Goal: Information Seeking & Learning: Learn about a topic

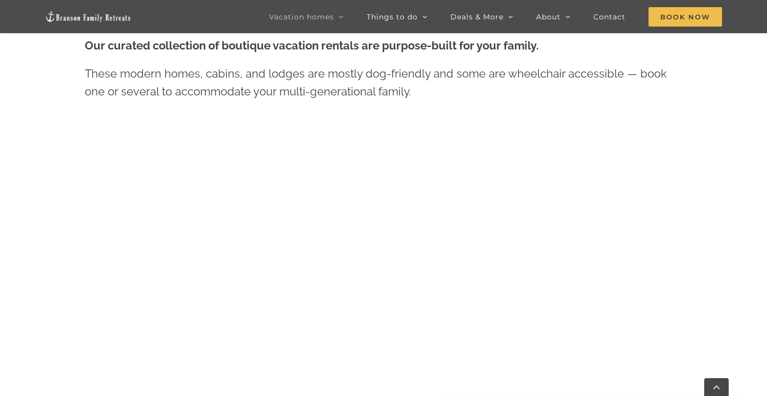
scroll to position [446, 0]
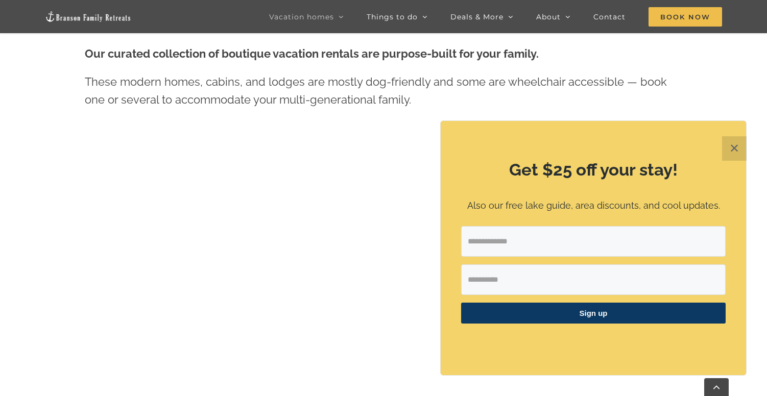
click at [735, 147] on button "✕" at bounding box center [734, 148] width 25 height 25
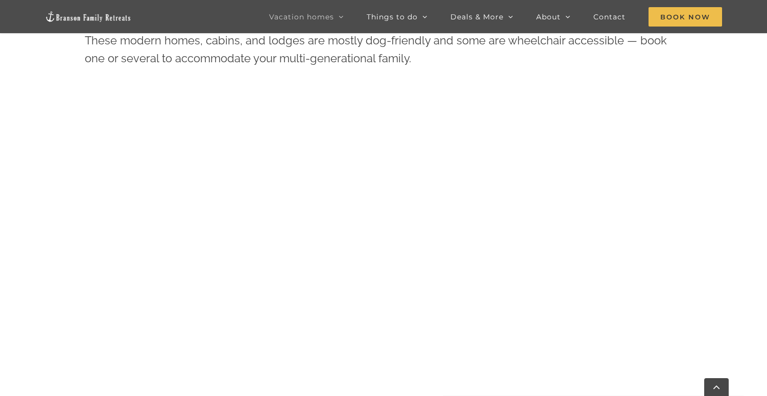
scroll to position [502, 0]
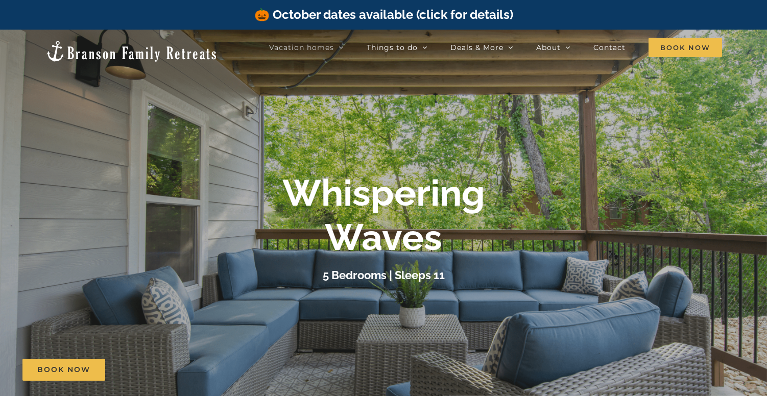
click at [322, 239] on h1 "Whispering Waves" at bounding box center [383, 215] width 203 height 88
click at [322, 243] on h1 "Whispering Waves" at bounding box center [383, 215] width 203 height 88
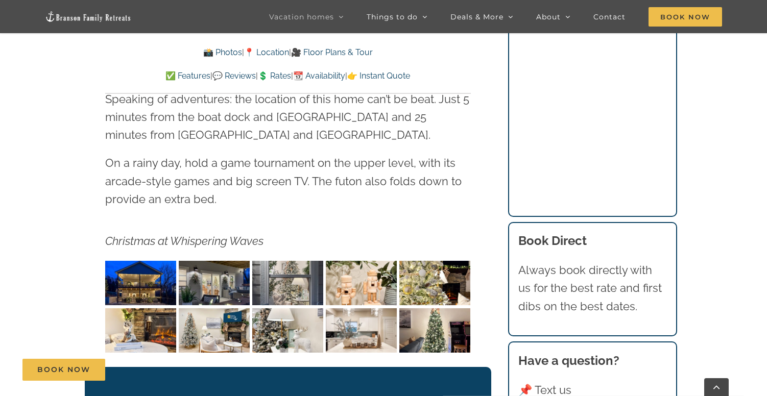
scroll to position [1472, 0]
click at [151, 268] on img "Whispering Waves Christmas at Lake Taneycomo Branson Missouri-1353" at bounding box center [140, 283] width 71 height 45
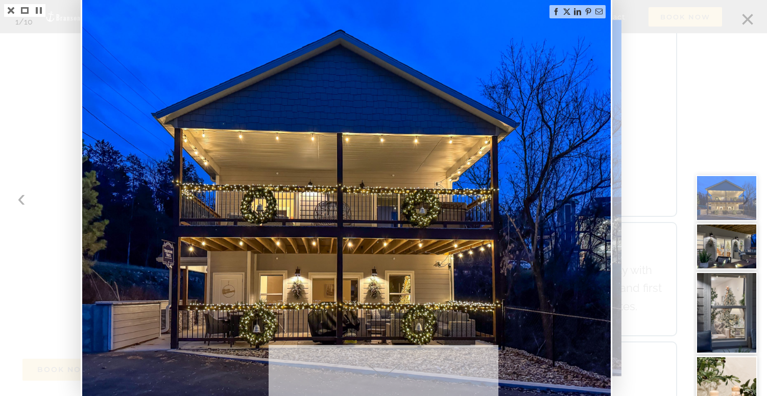
click at [584, 212] on img at bounding box center [346, 198] width 528 height 396
click at [571, 224] on img at bounding box center [346, 198] width 528 height 396
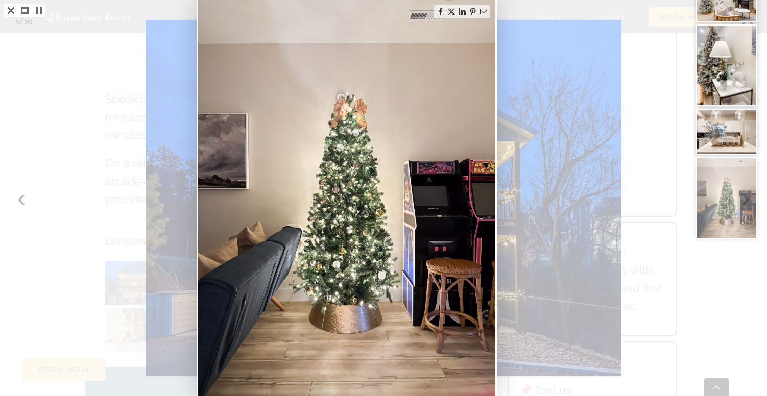
click at [540, 215] on div at bounding box center [383, 198] width 767 height 396
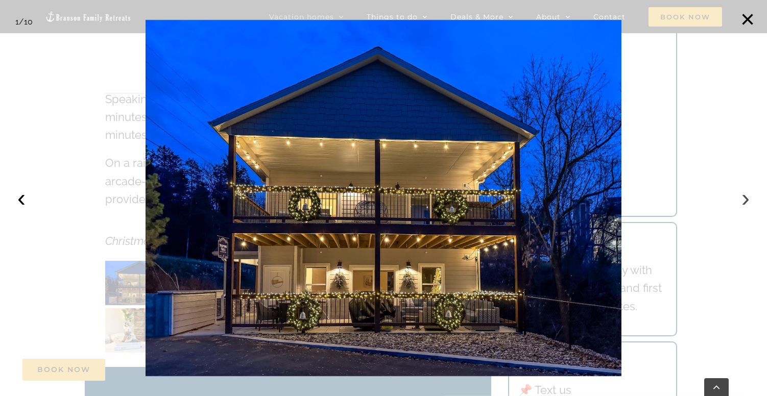
click at [746, 199] on button "›" at bounding box center [745, 198] width 22 height 22
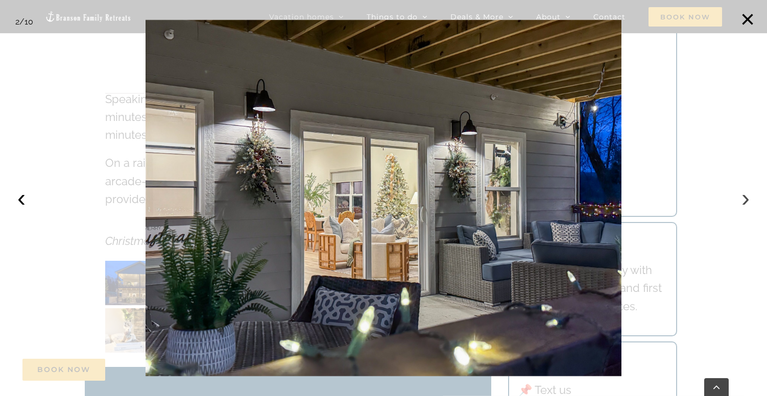
click at [746, 199] on button "›" at bounding box center [745, 198] width 22 height 22
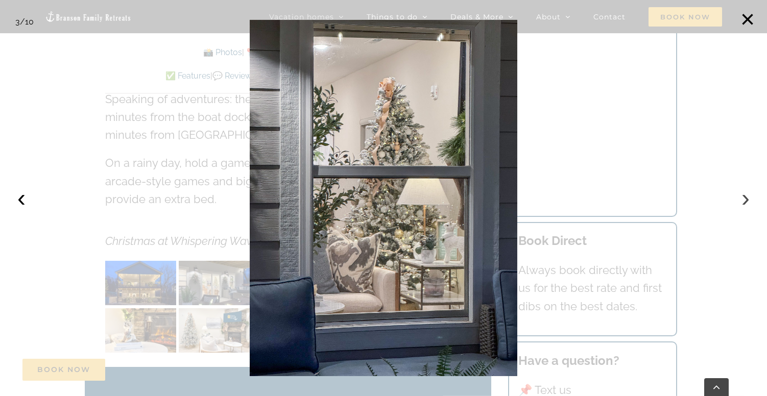
click at [746, 199] on button "›" at bounding box center [745, 198] width 22 height 22
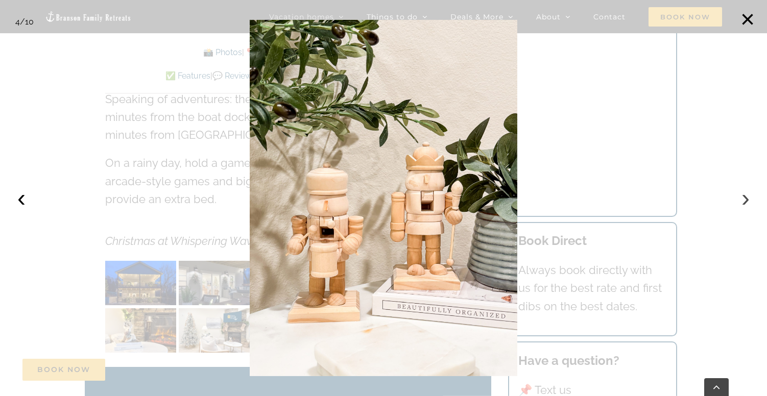
click at [746, 199] on button "›" at bounding box center [745, 198] width 22 height 22
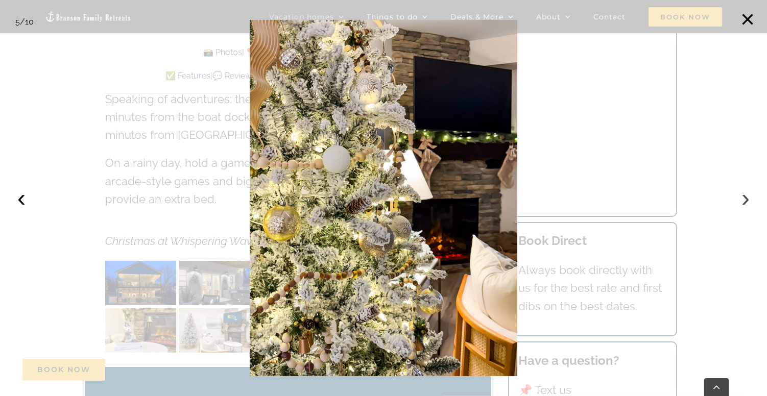
click at [746, 199] on button "›" at bounding box center [745, 198] width 22 height 22
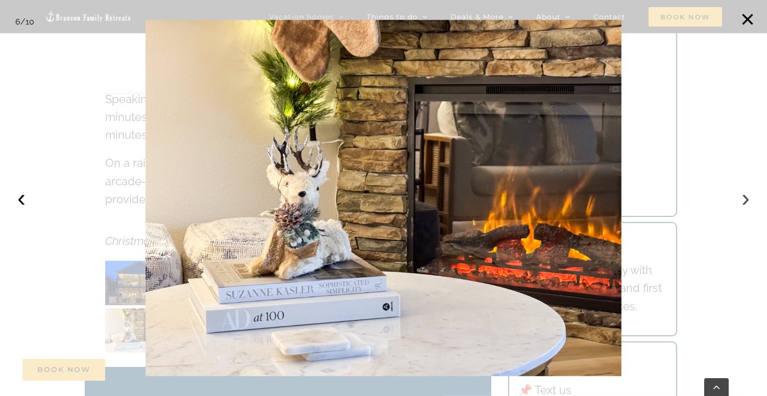
click at [746, 200] on button "›" at bounding box center [745, 198] width 22 height 22
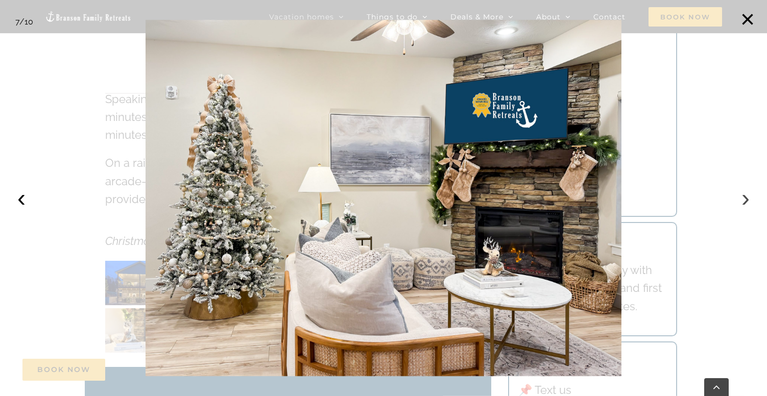
click at [746, 200] on button "›" at bounding box center [745, 198] width 22 height 22
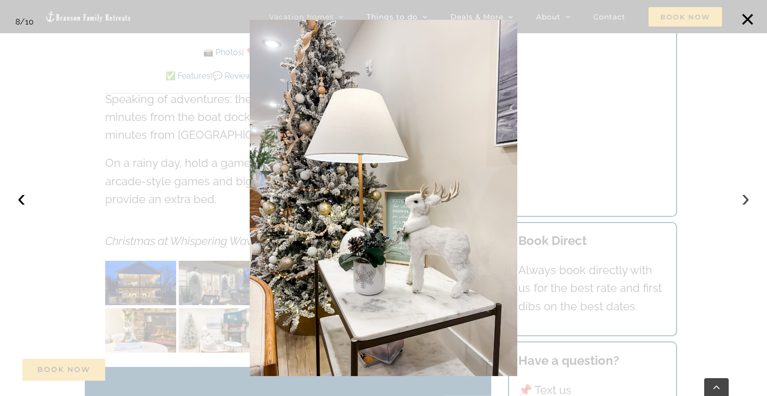
click at [746, 200] on button "›" at bounding box center [745, 198] width 22 height 22
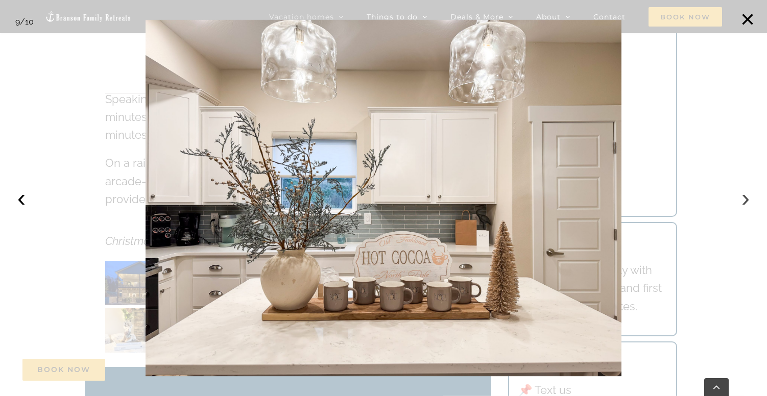
click at [746, 200] on button "›" at bounding box center [745, 198] width 22 height 22
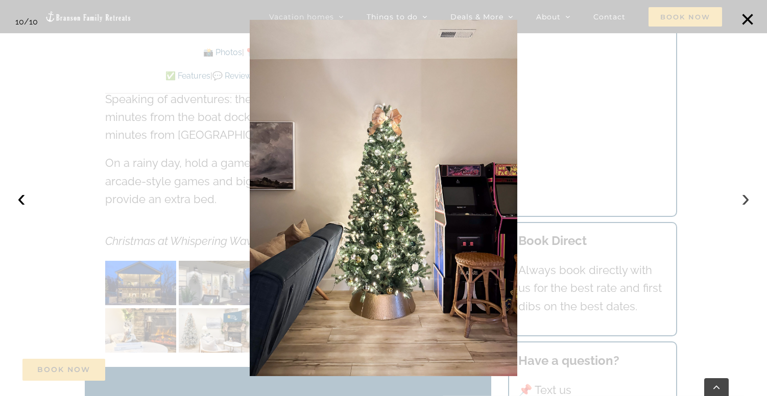
click at [746, 200] on button "›" at bounding box center [745, 198] width 22 height 22
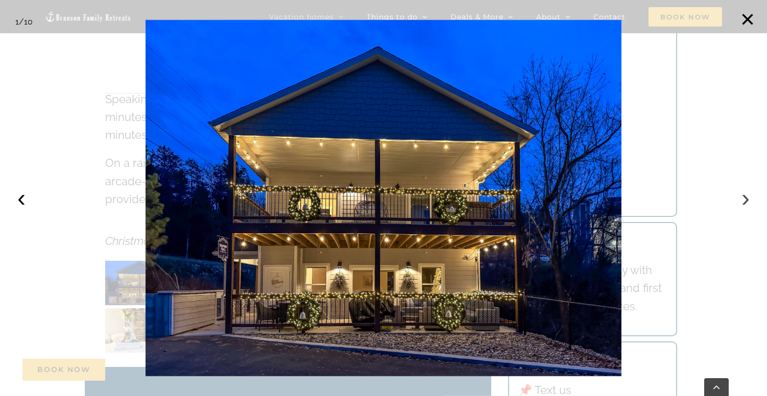
click at [746, 200] on button "›" at bounding box center [745, 198] width 22 height 22
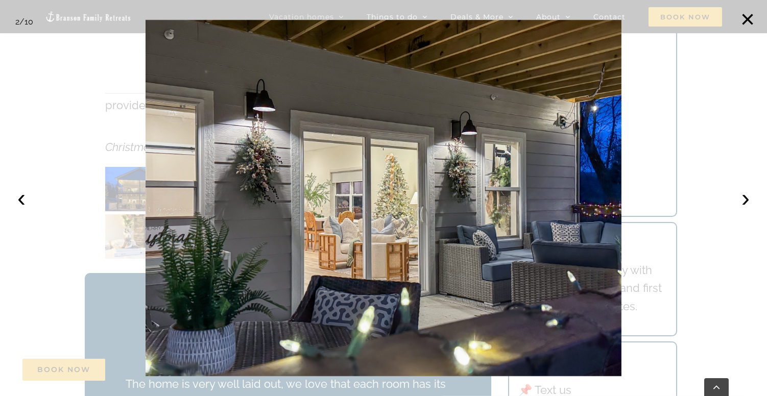
scroll to position [1610, 0]
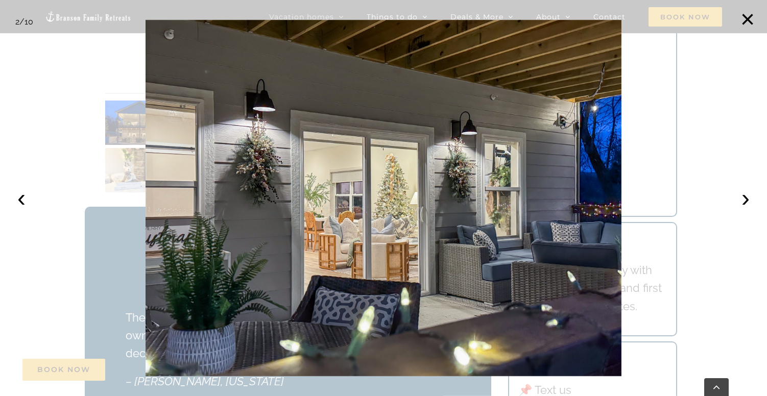
scroll to position [1632, 0]
click at [751, 16] on button "×" at bounding box center [747, 19] width 22 height 22
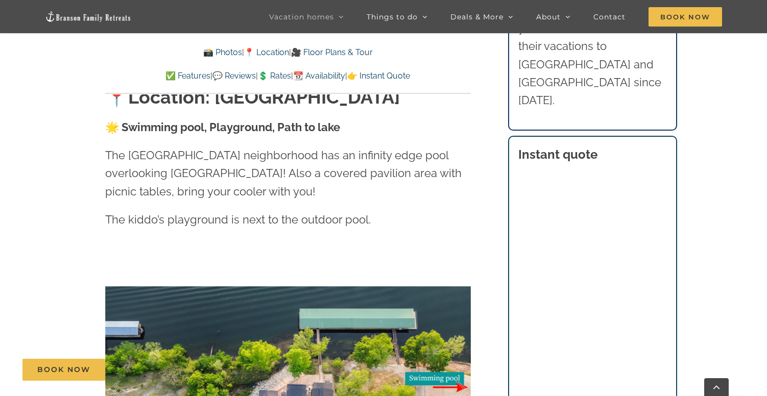
scroll to position [2016, 0]
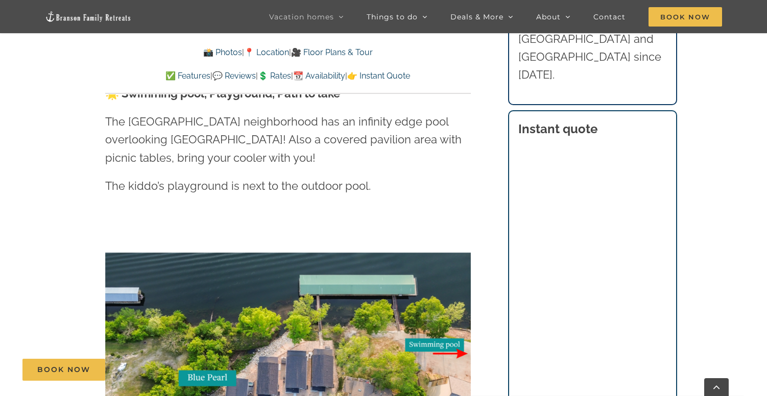
scroll to position [2059, 0]
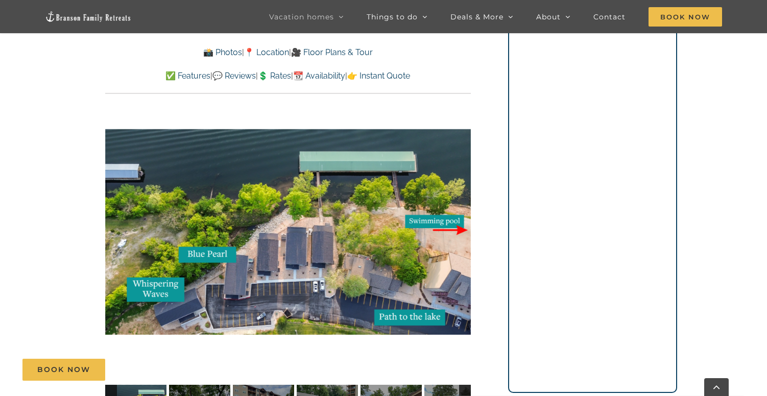
scroll to position [2172, 0]
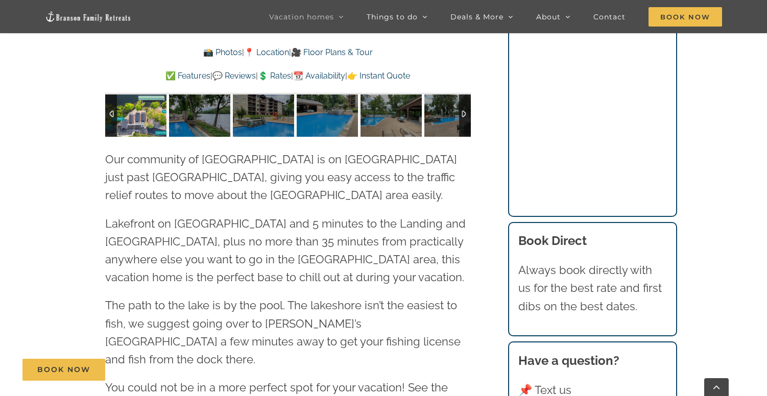
scroll to position [2468, 0]
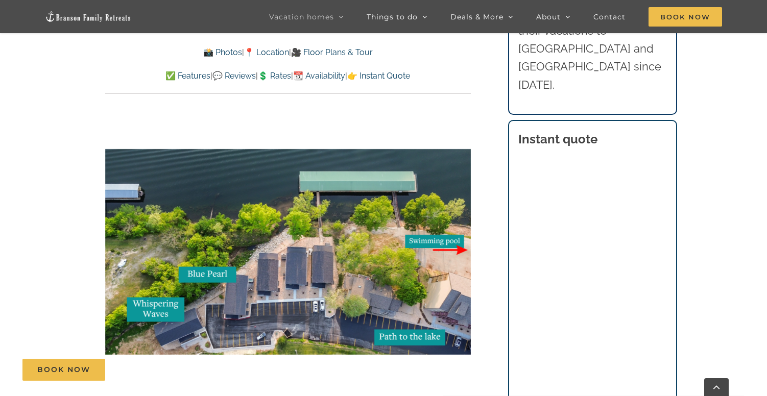
scroll to position [2150, 0]
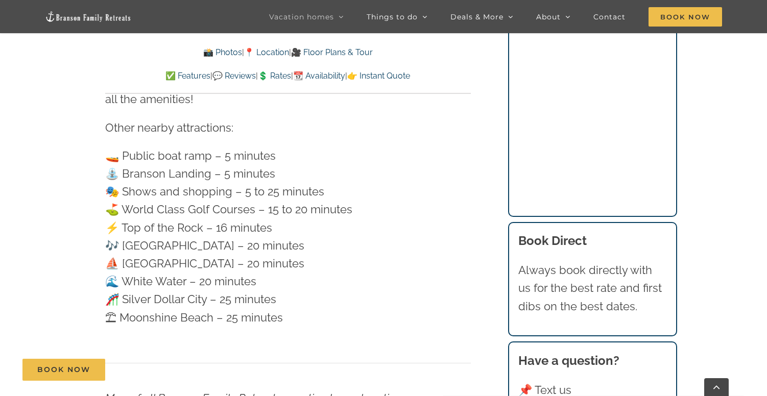
scroll to position [2796, 0]
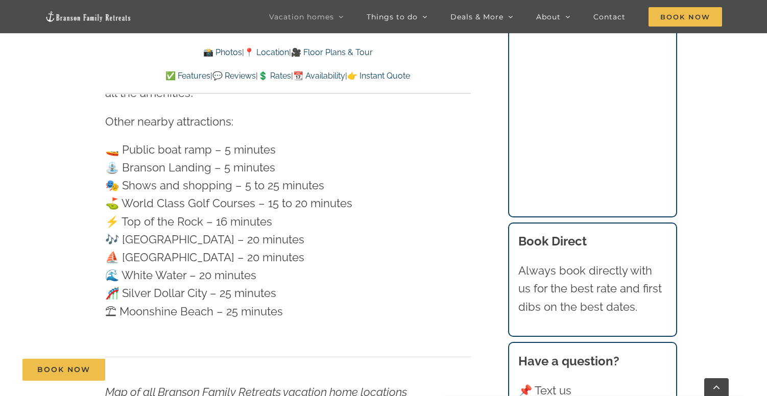
scroll to position [2796, 0]
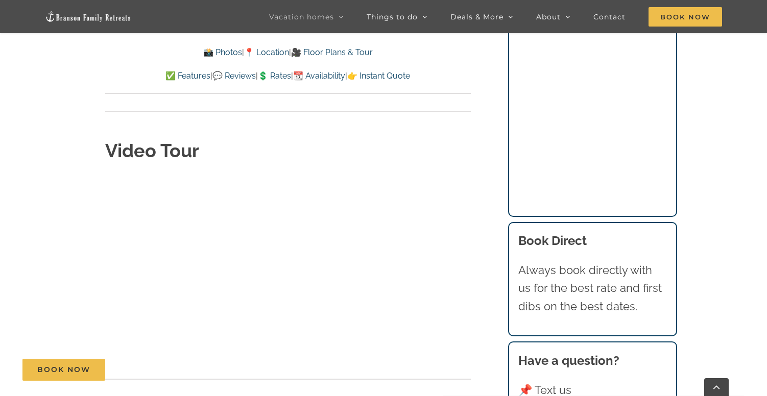
scroll to position [3292, 0]
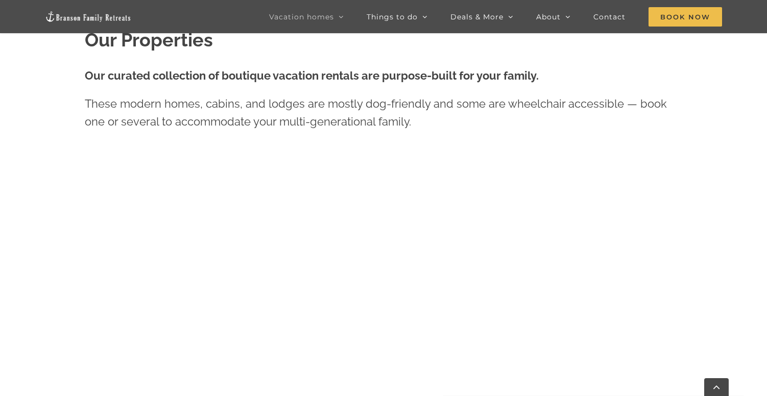
scroll to position [502, 0]
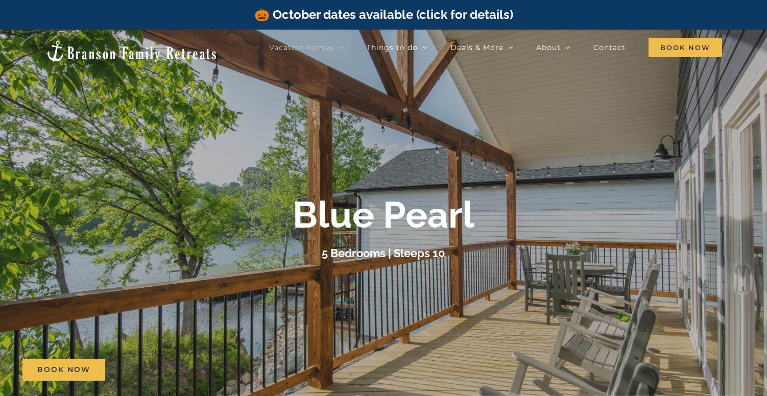
click at [377, 211] on b "Blue Pearl" at bounding box center [384, 215] width 182 height 43
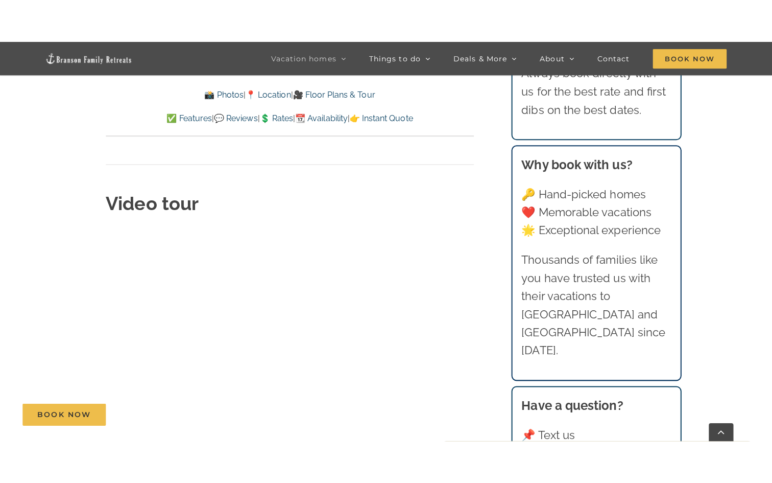
scroll to position [3683, 0]
